Goal: Task Accomplishment & Management: Manage account settings

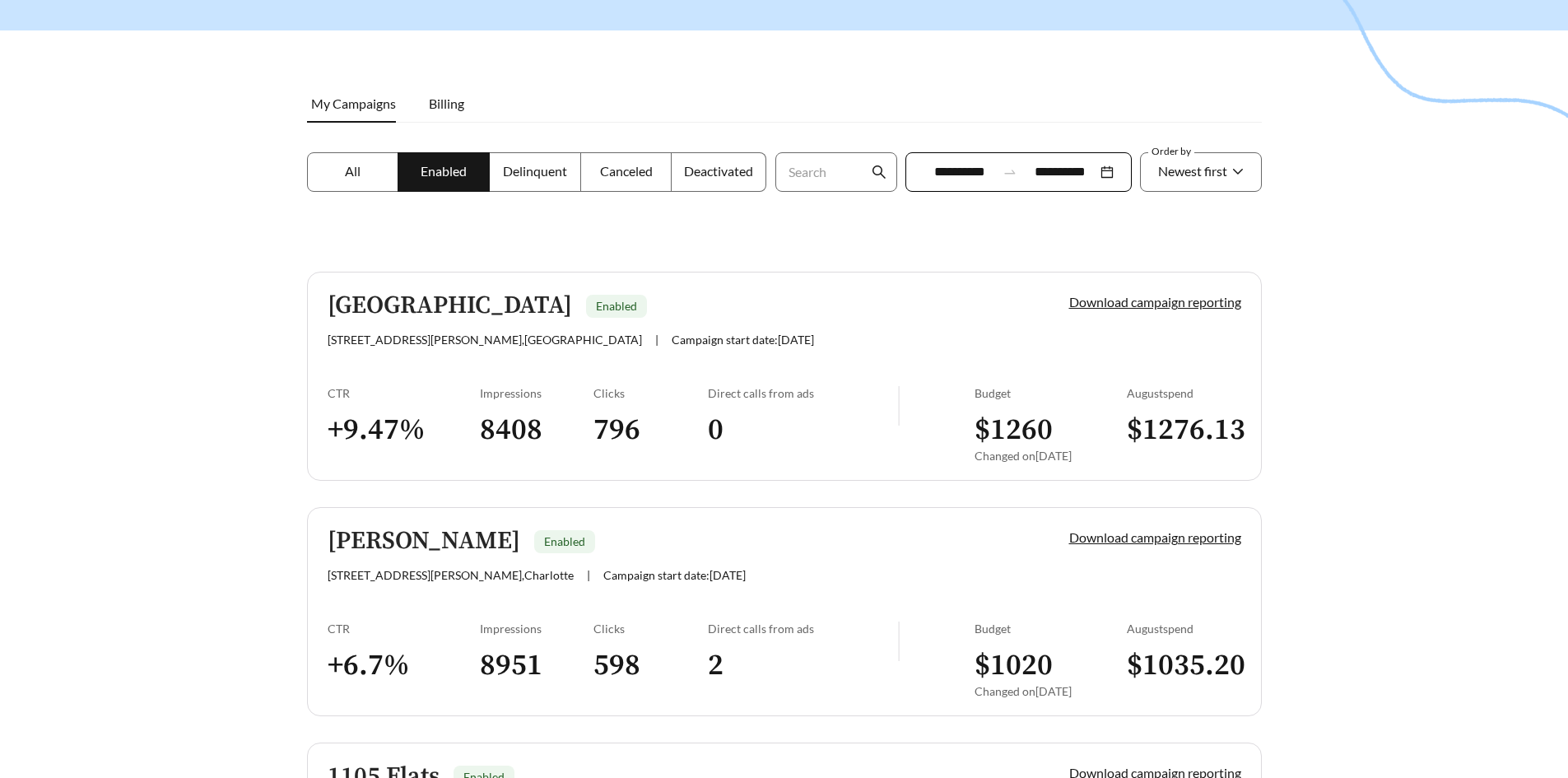
scroll to position [165, 0]
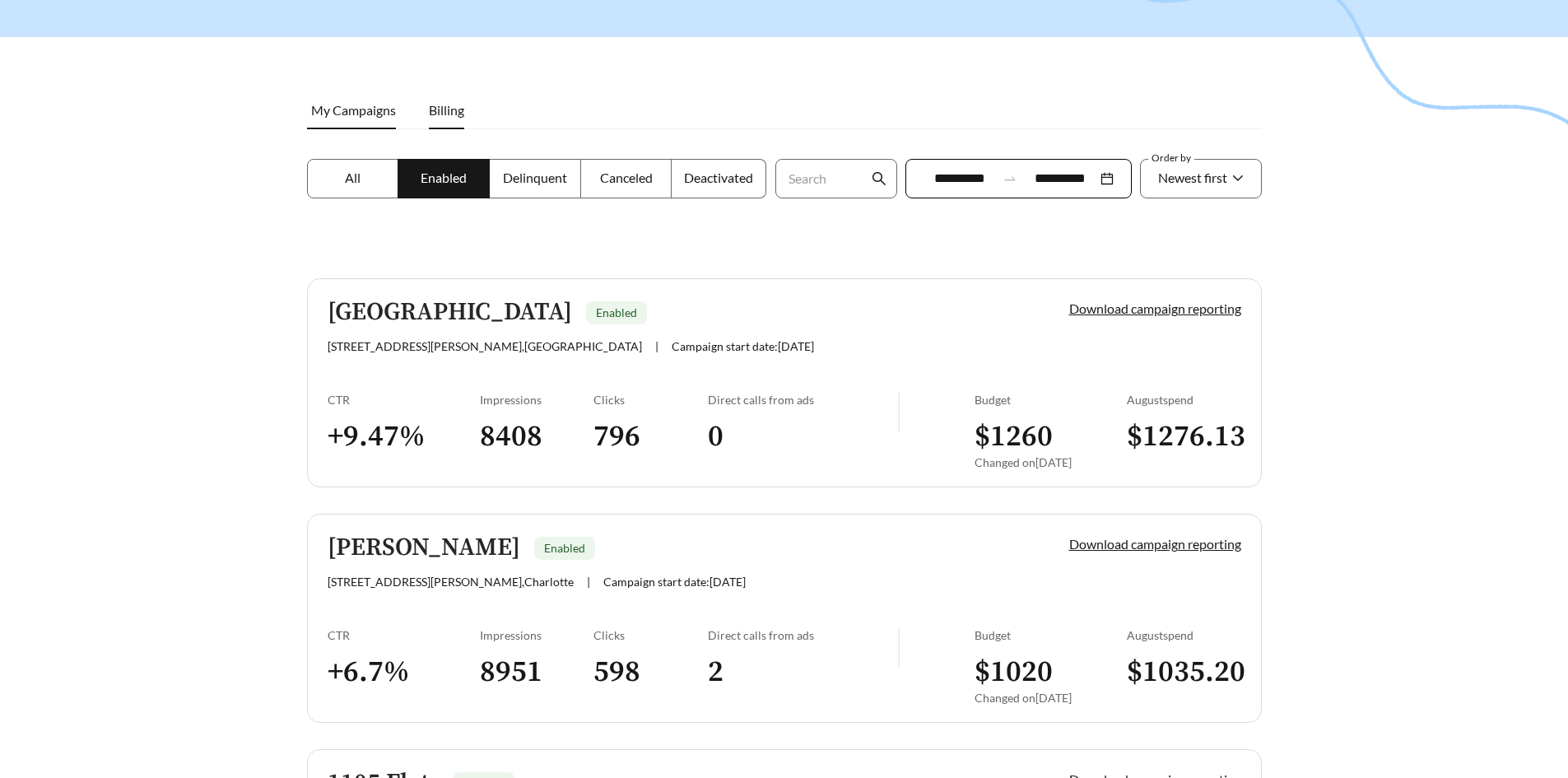
click at [446, 105] on span "Billing" at bounding box center [446, 110] width 35 height 15
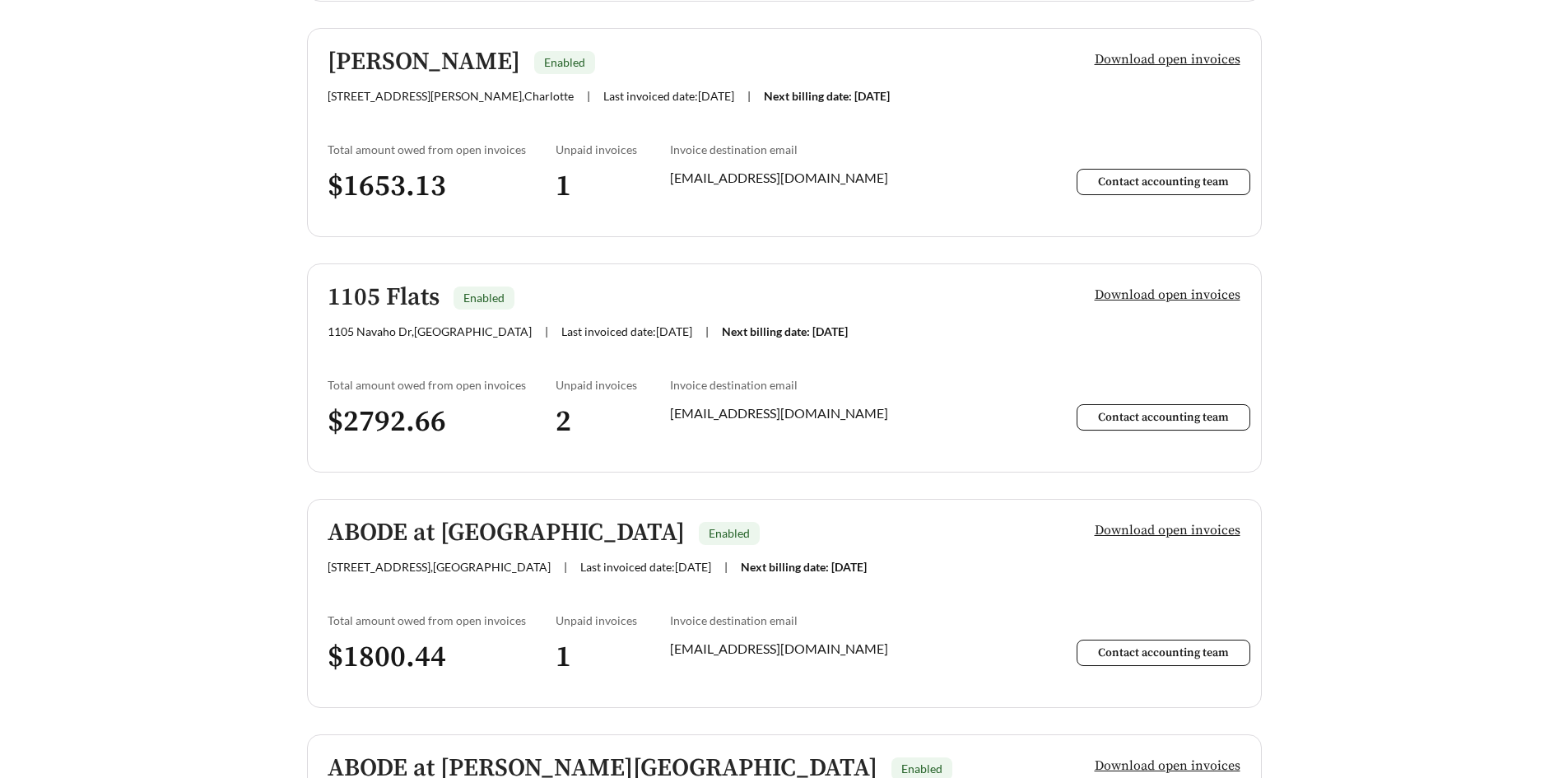
scroll to position [659, 0]
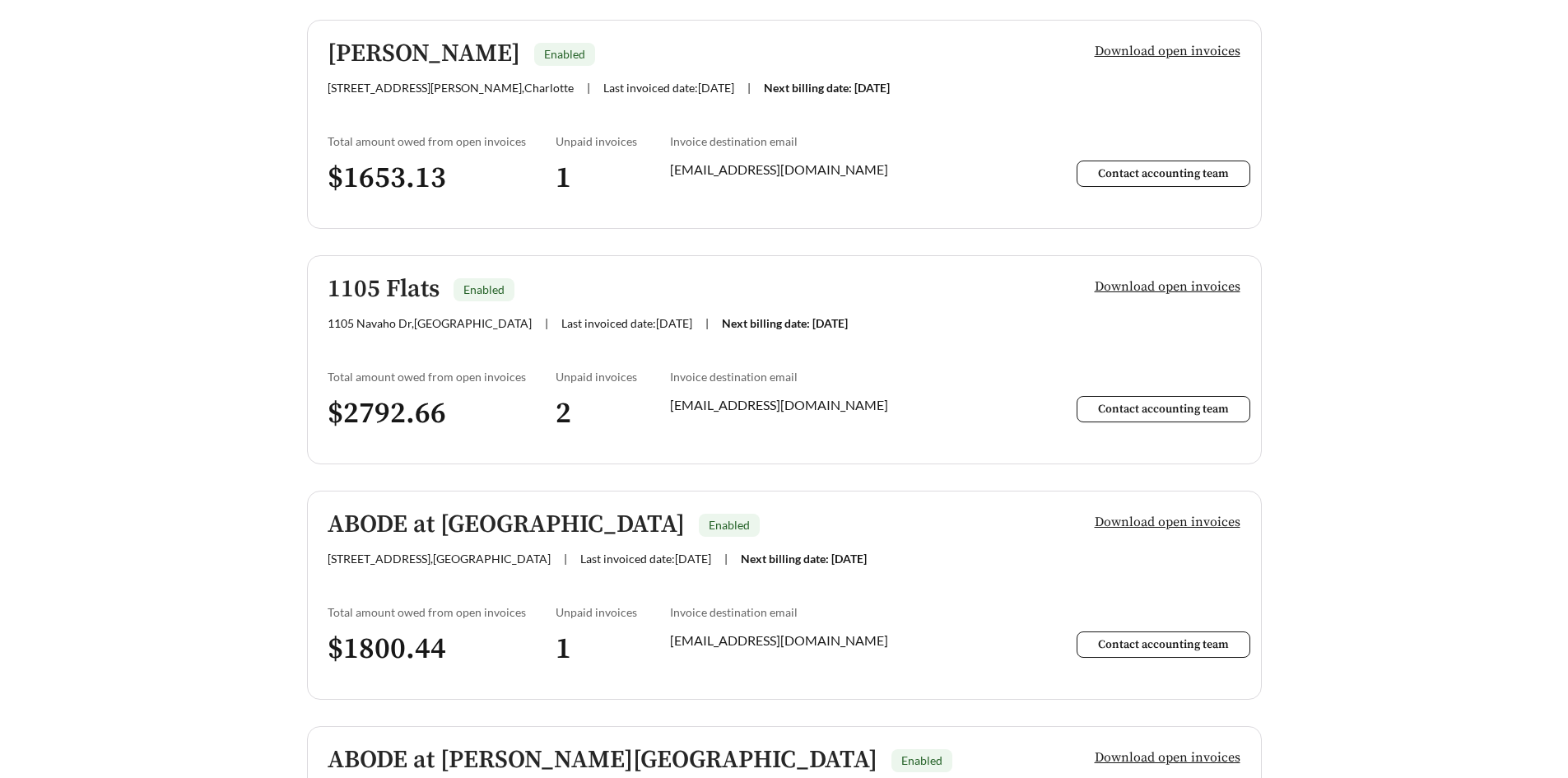
click at [961, 414] on div "[EMAIL_ADDRESS][DOMAIN_NAME]" at bounding box center [841, 404] width 343 height 20
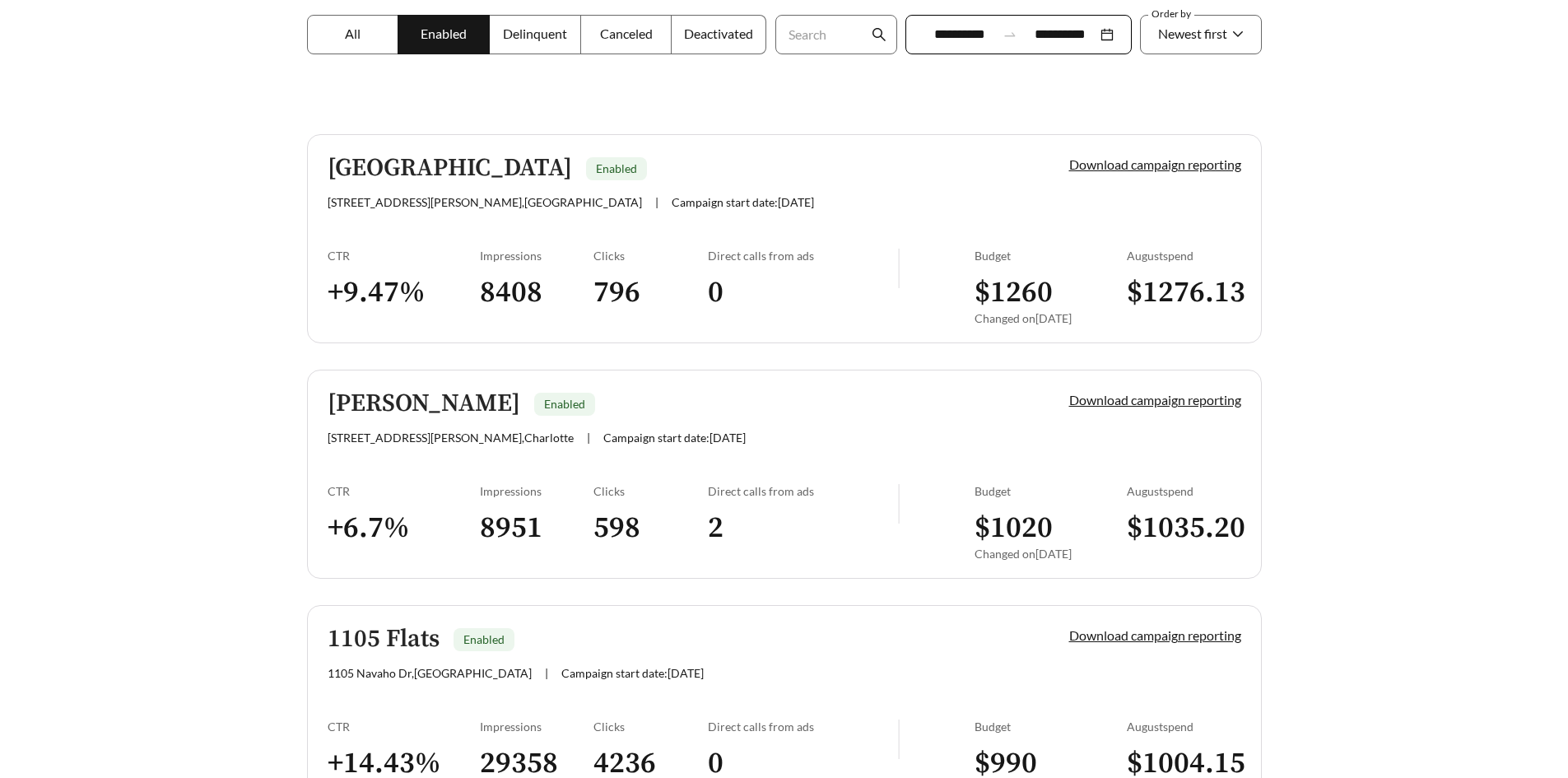
scroll to position [165, 0]
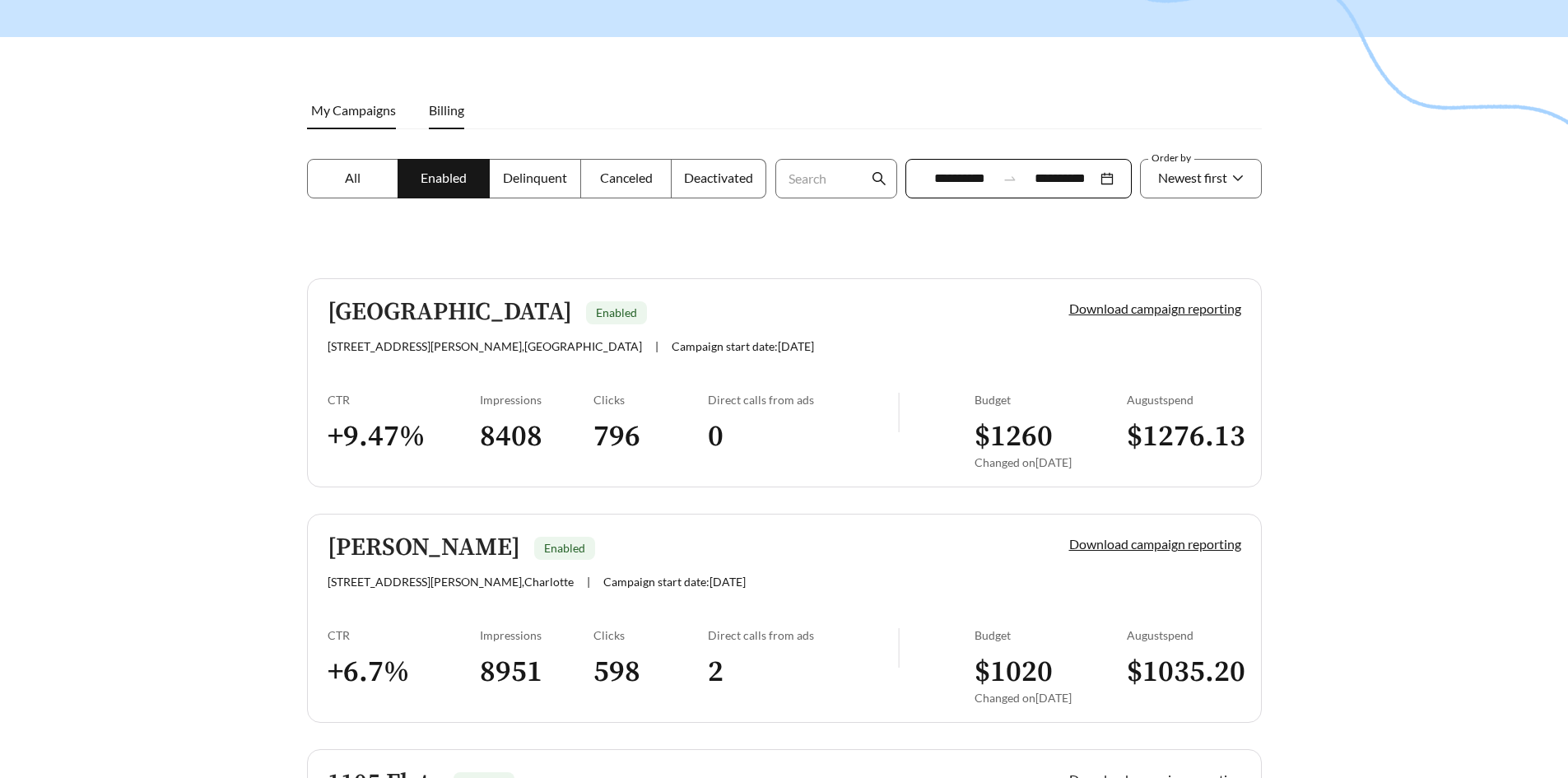
click at [457, 104] on span "Billing" at bounding box center [446, 110] width 35 height 15
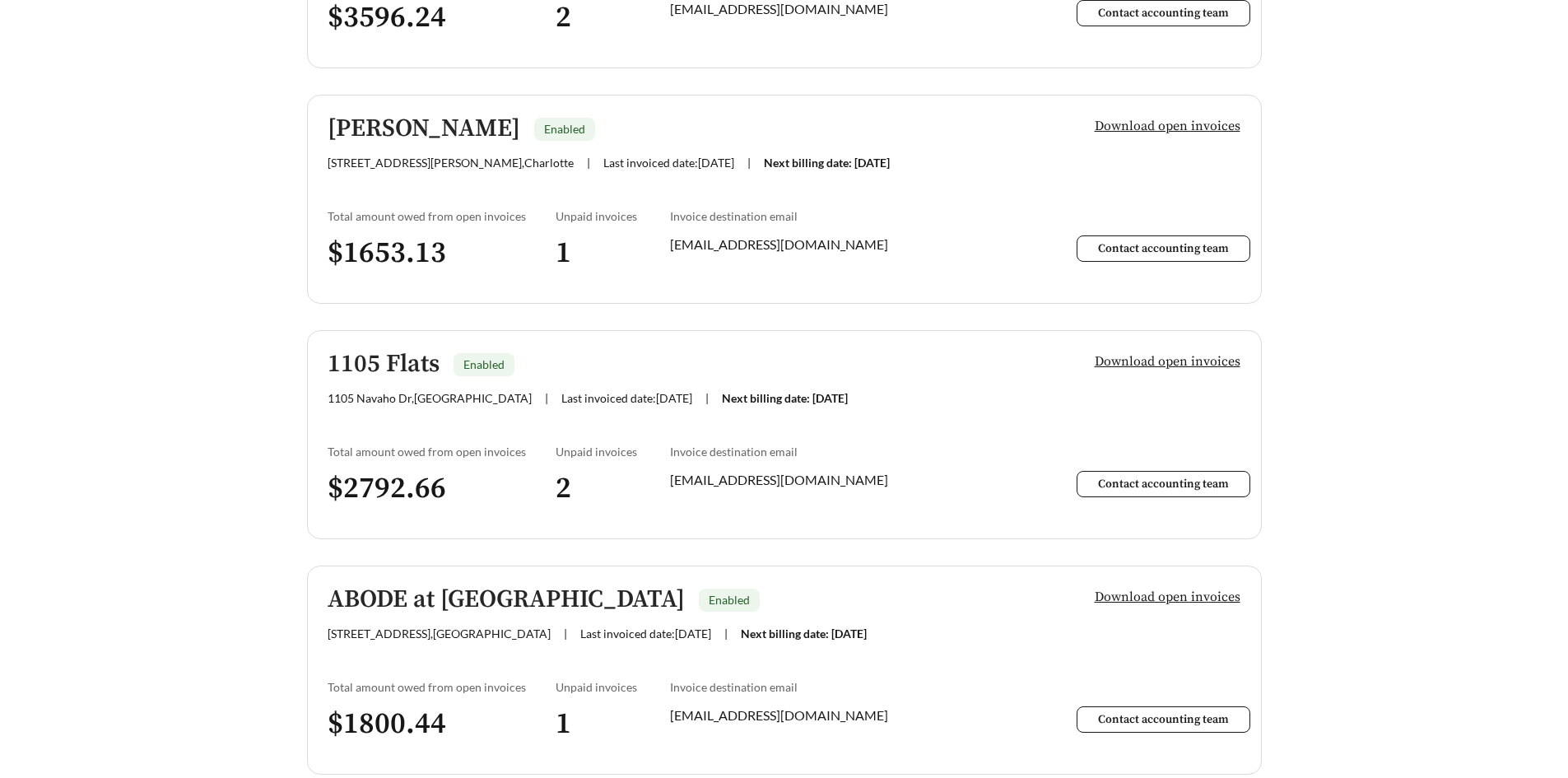
scroll to position [538, 0]
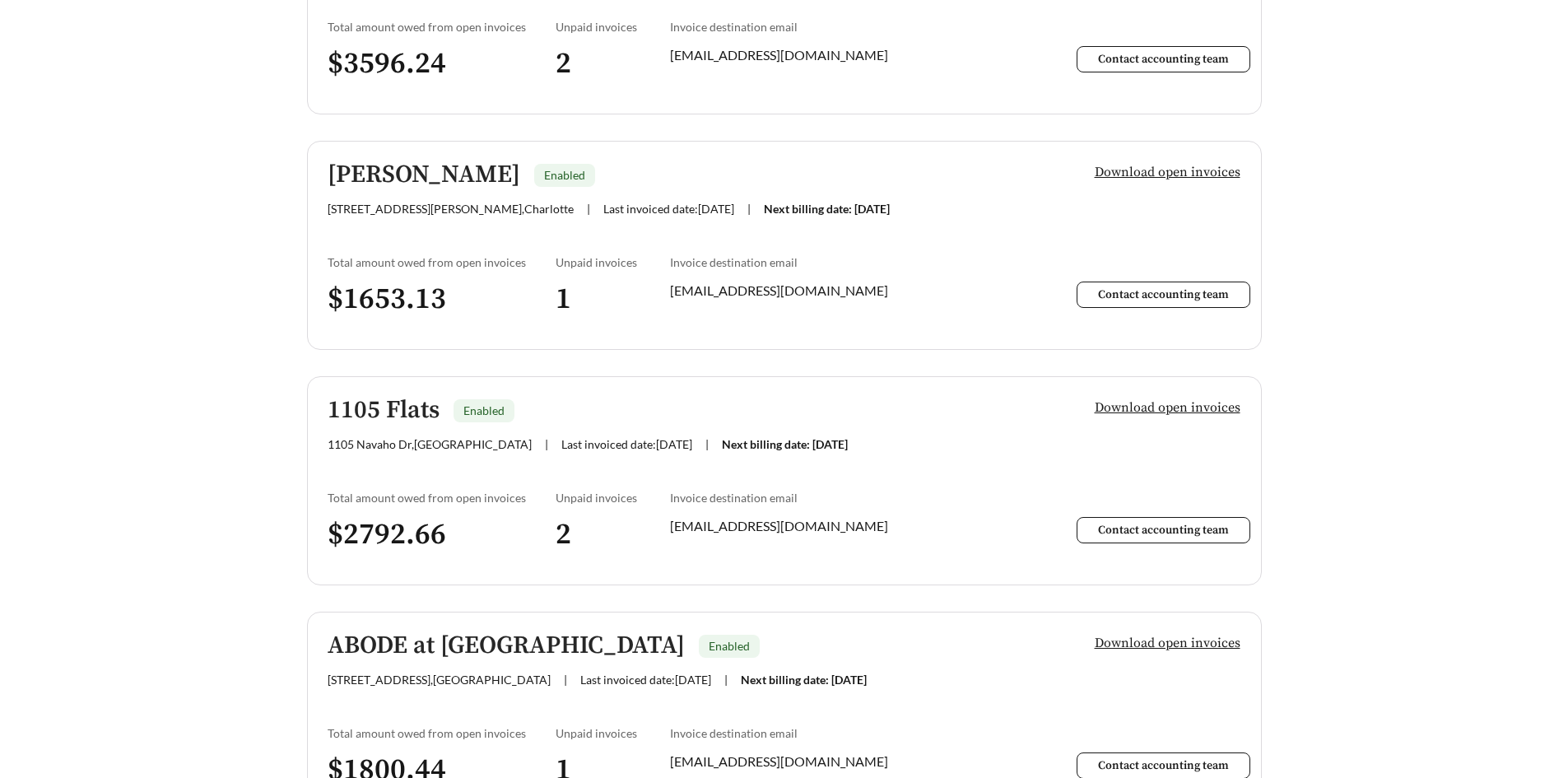
click at [1172, 408] on span "Download open invoices" at bounding box center [1167, 407] width 146 height 20
